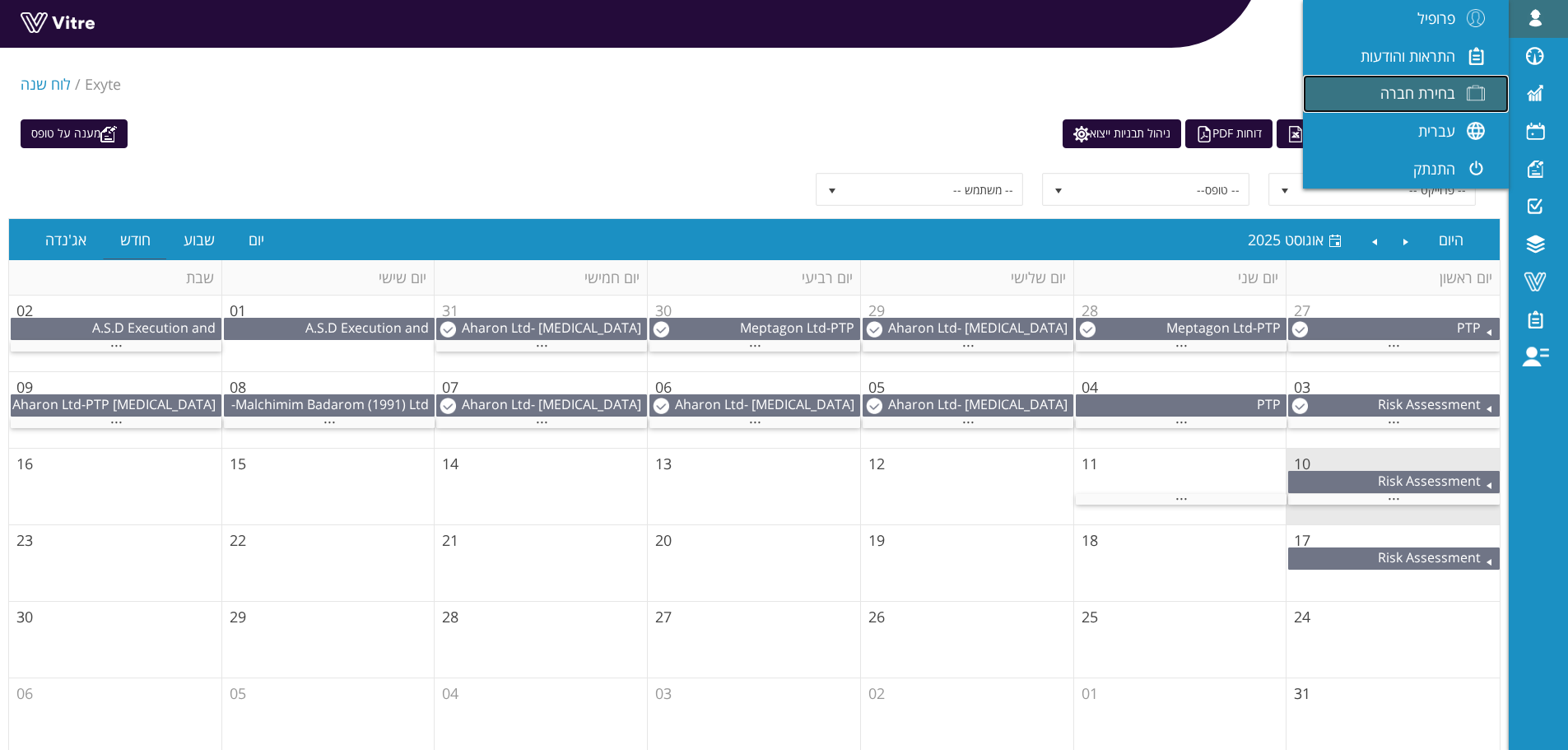
click at [1420, 86] on span "בחירת חברה" at bounding box center [1417, 93] width 75 height 20
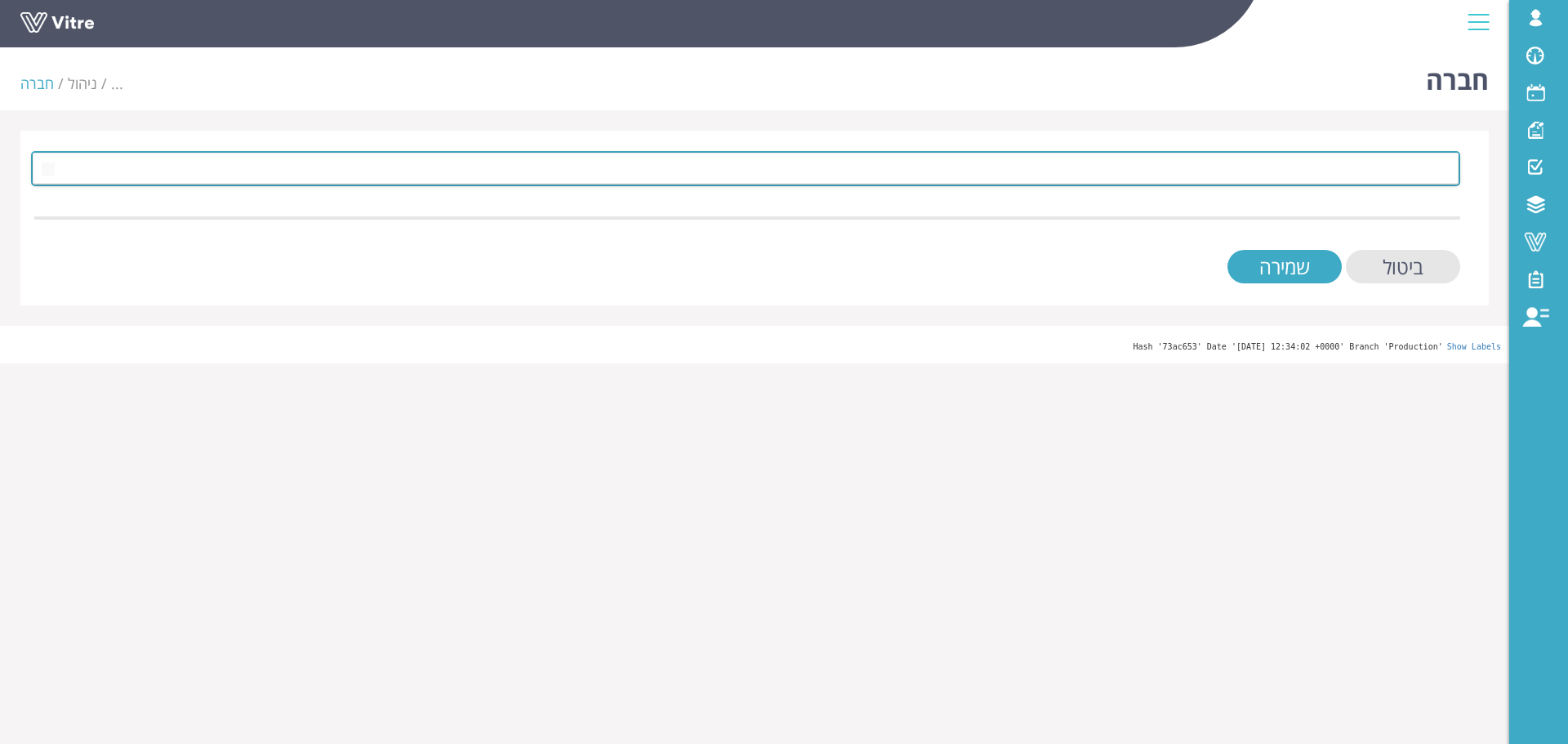
click at [1224, 180] on span at bounding box center [760, 168] width 1397 height 29
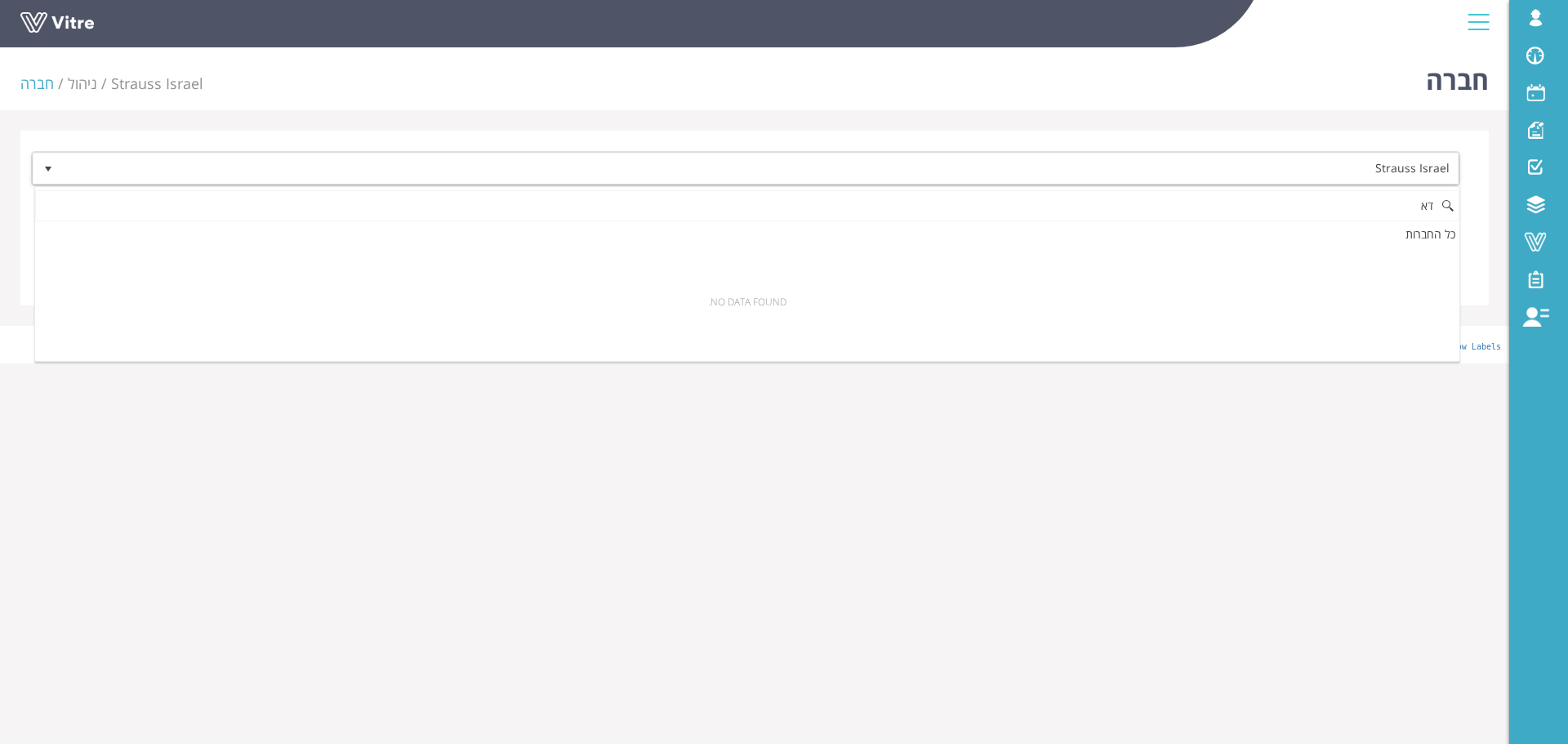
click at [1229, 192] on input "דא" at bounding box center [747, 205] width 1424 height 31
click at [1230, 204] on input "דא" at bounding box center [747, 205] width 1424 height 31
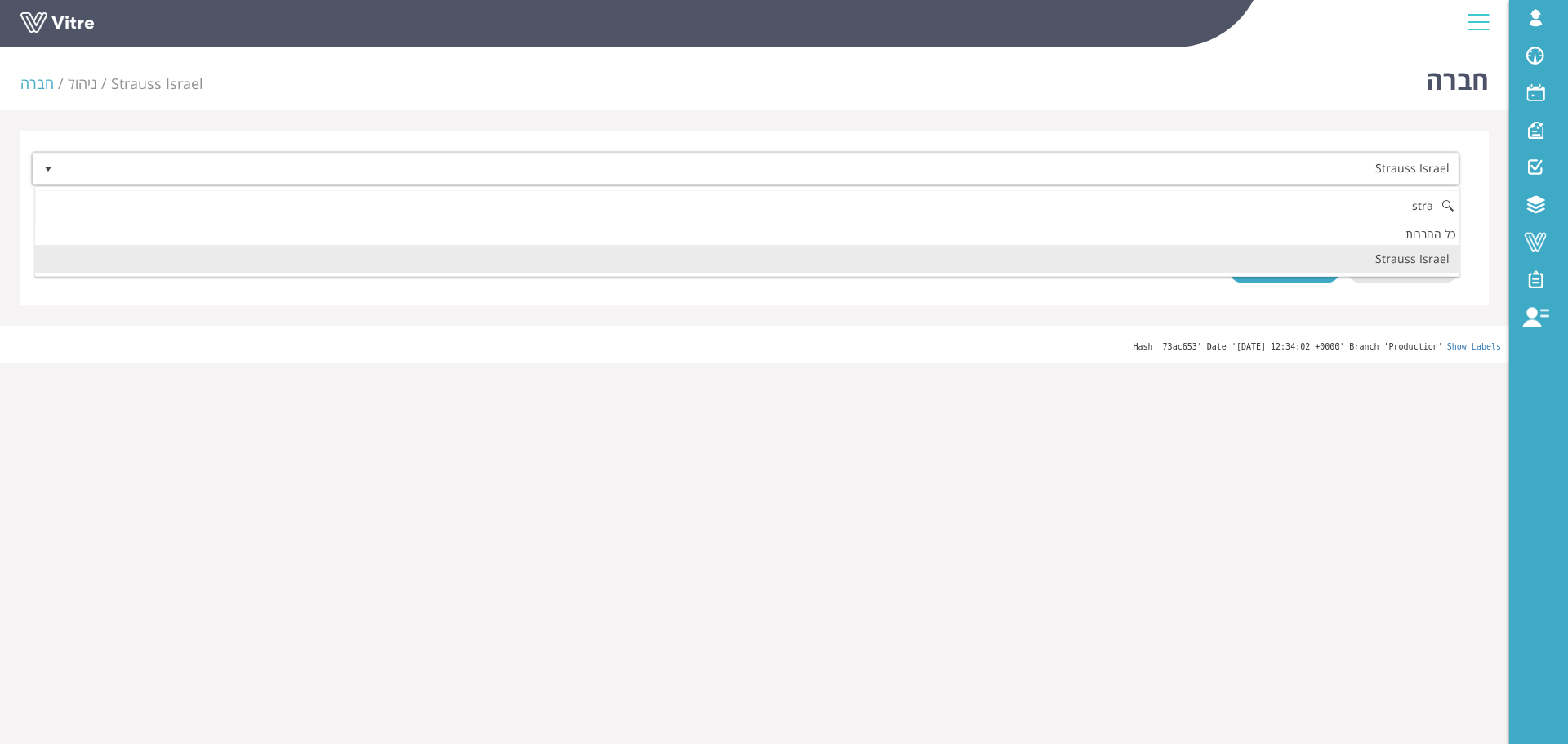
click at [1406, 262] on li "Strauss Israel" at bounding box center [747, 258] width 1424 height 27
type input "stra"
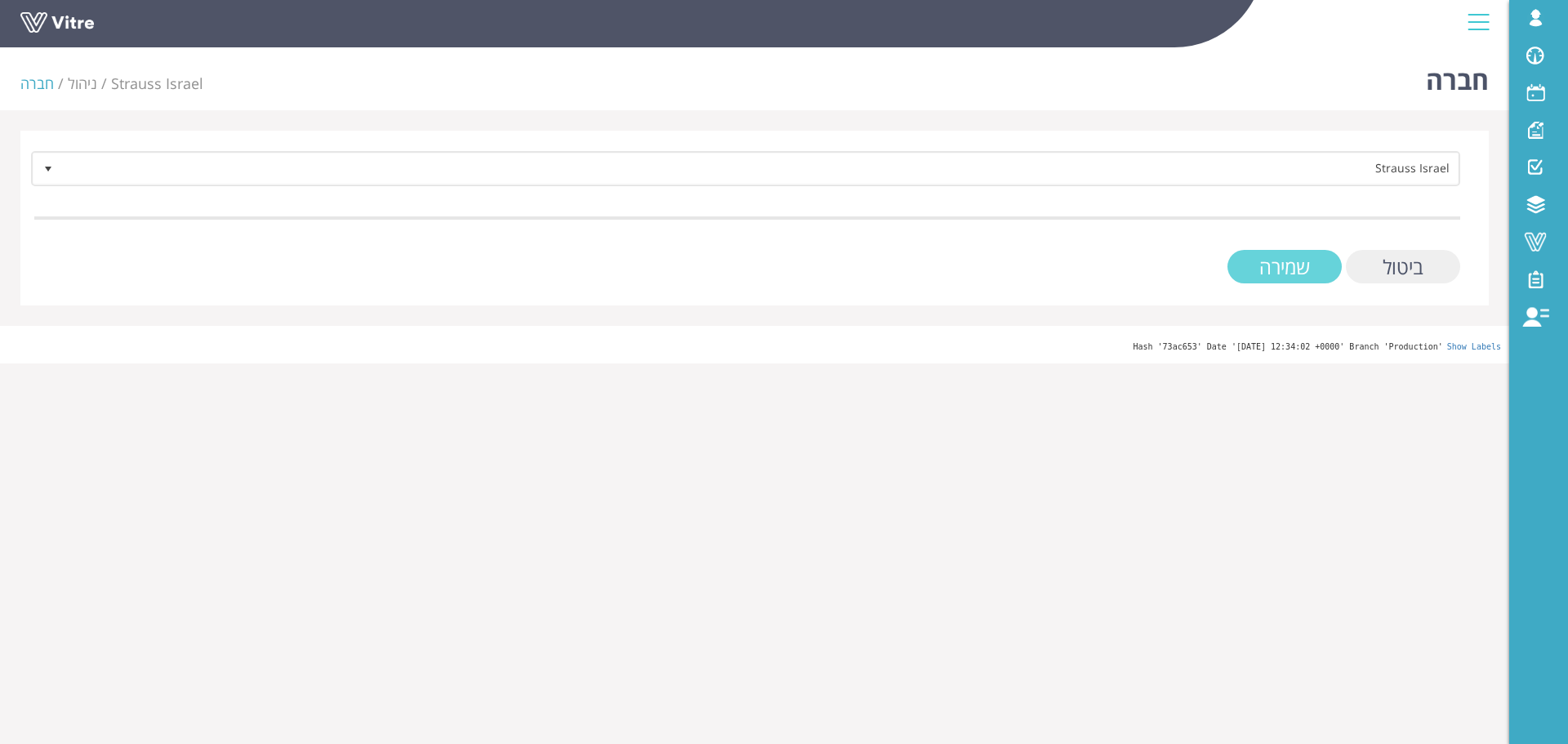
drag, startPoint x: 1409, startPoint y: 262, endPoint x: 1264, endPoint y: 265, distance: 145.0
click at [1264, 265] on div "ביטול שמירה" at bounding box center [747, 267] width 1426 height 34
click at [1264, 265] on input "שמירה" at bounding box center [1283, 267] width 114 height 34
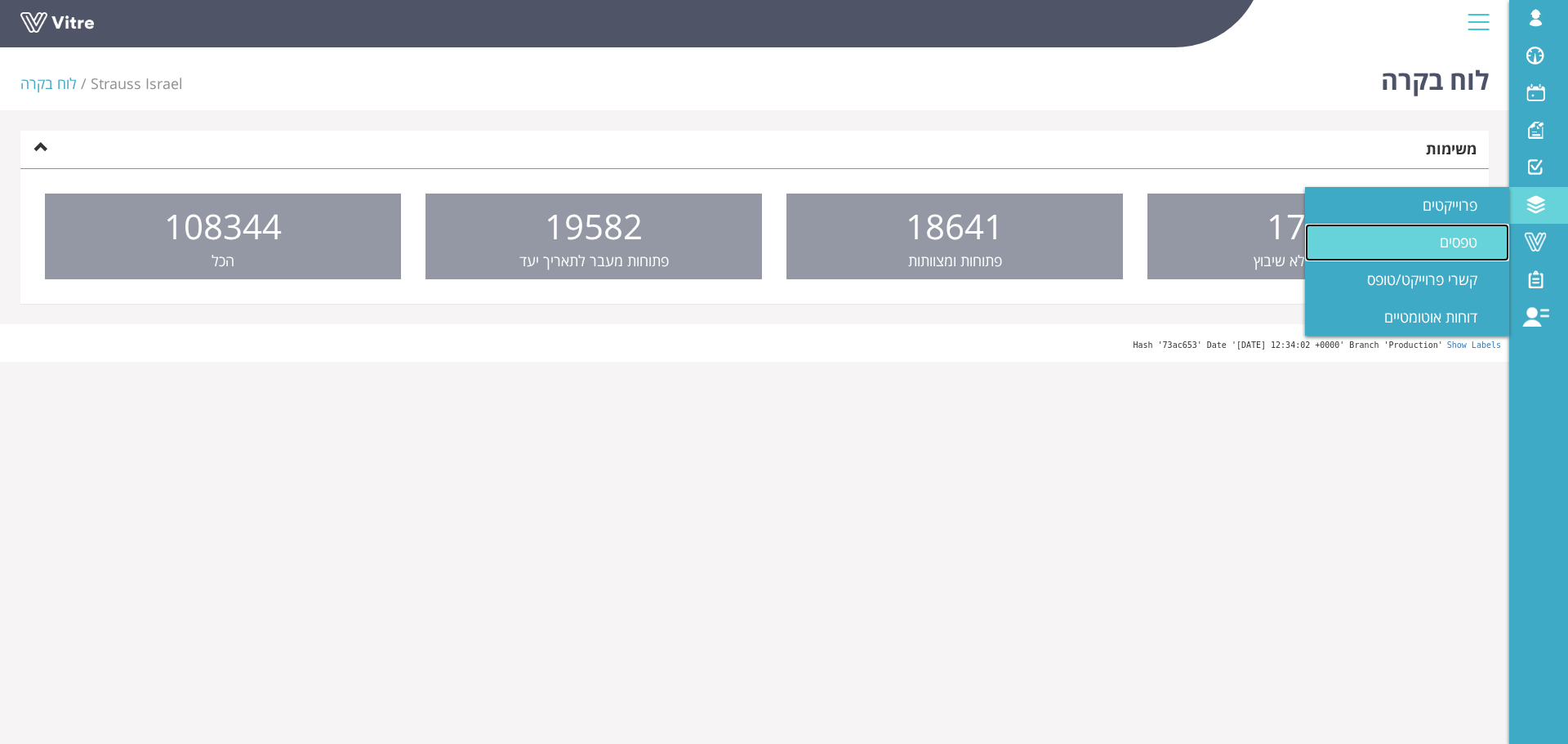
click at [1450, 250] on span "טפסים" at bounding box center [1468, 241] width 57 height 19
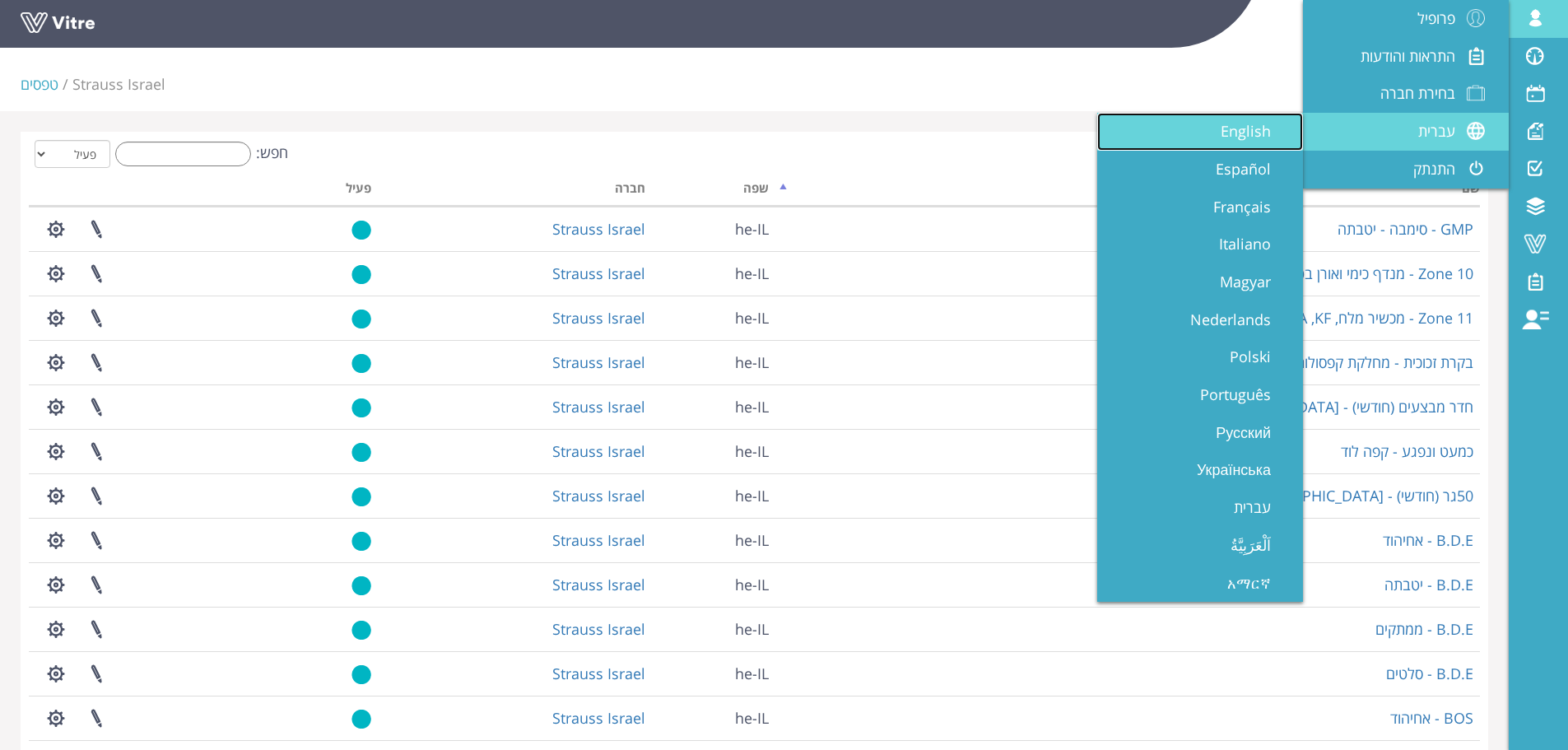
click at [1221, 135] on link "English" at bounding box center [1199, 132] width 206 height 37
